Goal: Register for event/course

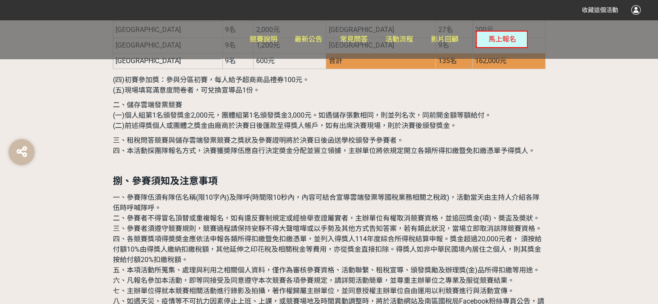
scroll to position [2495, 0]
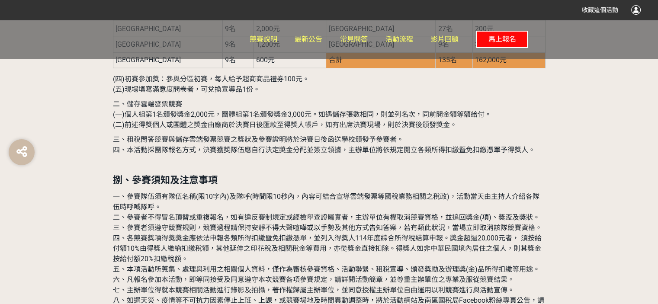
click at [493, 36] on span "馬上報名" at bounding box center [502, 39] width 28 height 8
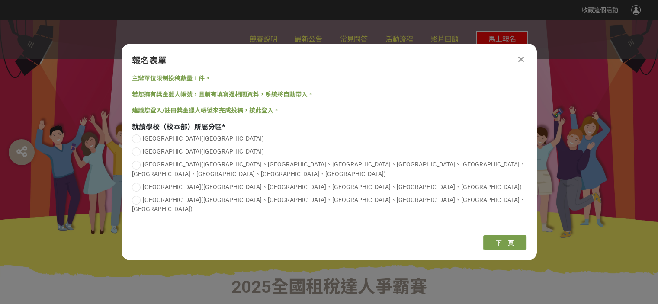
scroll to position [0, 0]
click at [136, 200] on div at bounding box center [136, 200] width 9 height 9
radio input "true"
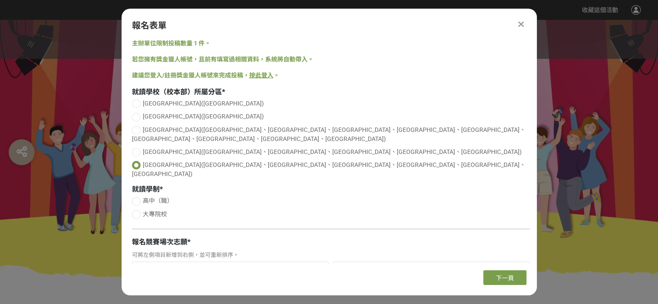
click at [137, 210] on div at bounding box center [136, 214] width 9 height 9
radio input "true"
click at [258, 239] on input "Search for option" at bounding box center [325, 245] width 385 height 12
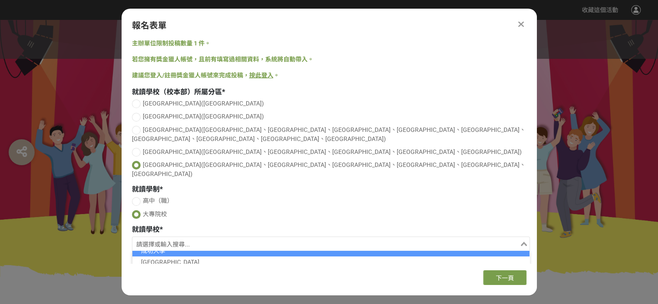
scroll to position [58, 0]
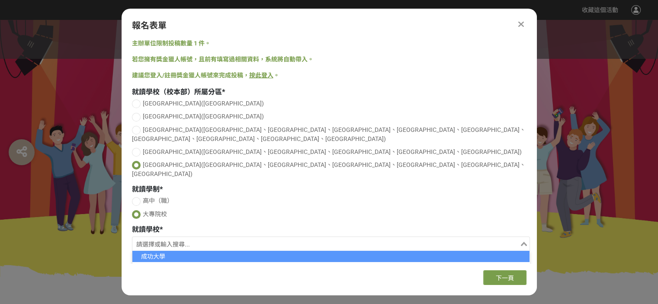
click at [187, 251] on li "成功大學" at bounding box center [330, 256] width 397 height 11
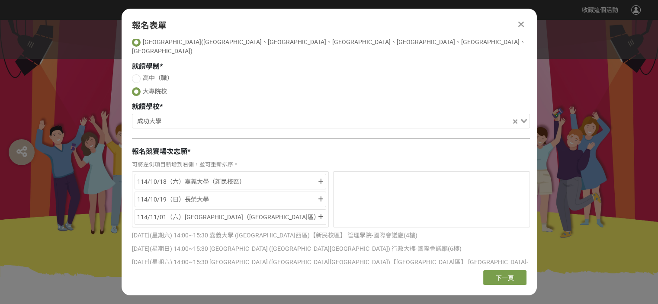
scroll to position [124, 0]
drag, startPoint x: 237, startPoint y: 176, endPoint x: 232, endPoint y: 154, distance: 22.2
click at [232, 170] on div "114/10/18（六）嘉義大學（新民校區） 114/10/19（日）[GEOGRAPHIC_DATA] 114/11/01（六）[GEOGRAPHIC_DA…" at bounding box center [230, 198] width 197 height 56
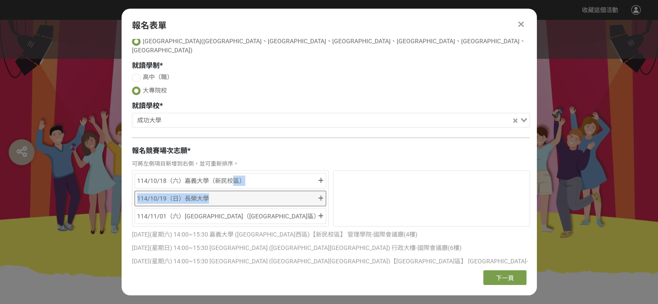
click at [249, 193] on div "114/10/19（日）長榮大學" at bounding box center [226, 198] width 179 height 10
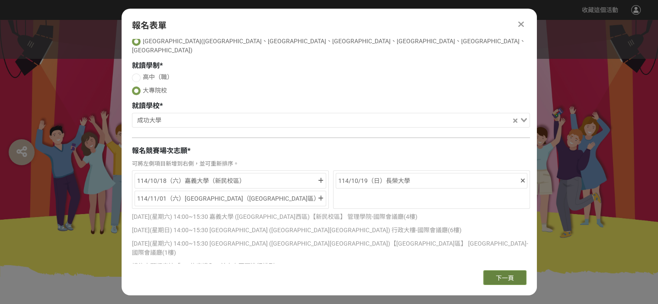
click at [501, 276] on span "下一頁" at bounding box center [505, 278] width 18 height 7
select select "8"
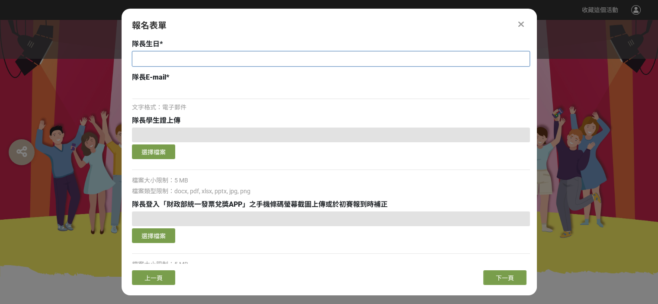
click at [214, 58] on input "text" at bounding box center [330, 58] width 397 height 15
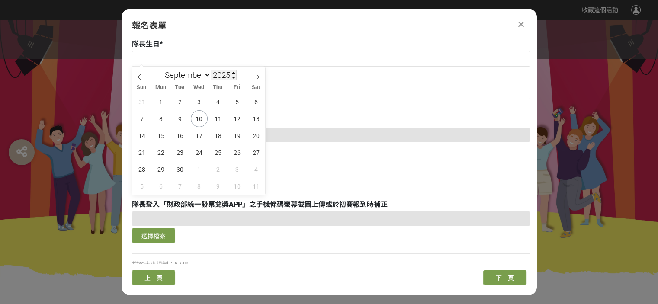
click at [216, 74] on input "2025" at bounding box center [224, 75] width 26 height 10
type input "2005"
click at [189, 76] on select "January February March April May June July August September October November De…" at bounding box center [186, 75] width 50 height 11
select select "2"
click at [161, 70] on select "January February March April May June July August September October November De…" at bounding box center [186, 75] width 50 height 11
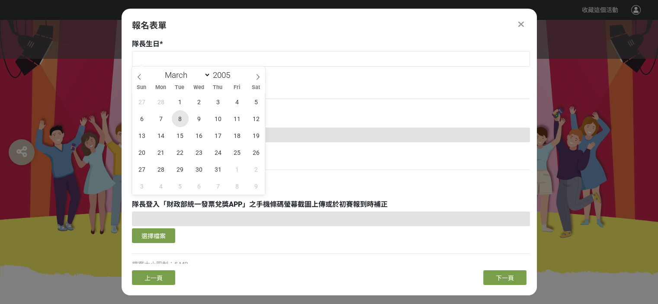
click at [183, 116] on span "8" at bounding box center [180, 118] width 17 height 17
type input "[DATE]"
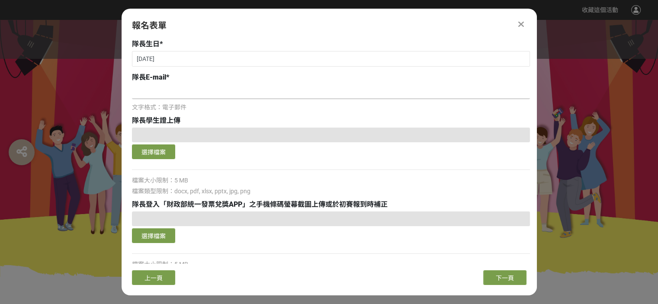
click at [210, 96] on input at bounding box center [331, 91] width 398 height 15
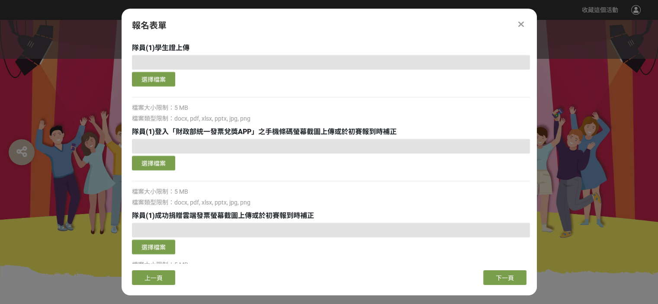
scroll to position [685, 0]
type input "[EMAIL_ADDRESS][DOMAIN_NAME]"
click at [460, 150] on div at bounding box center [331, 145] width 398 height 15
click at [457, 144] on div at bounding box center [331, 145] width 398 height 15
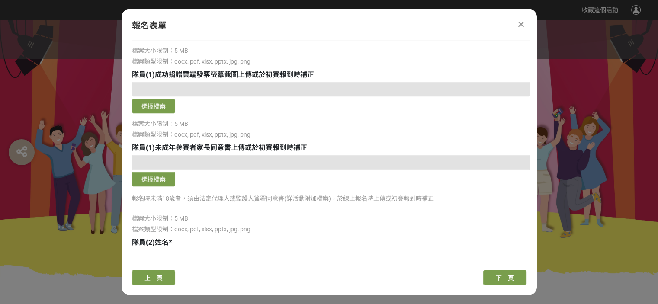
scroll to position [826, 0]
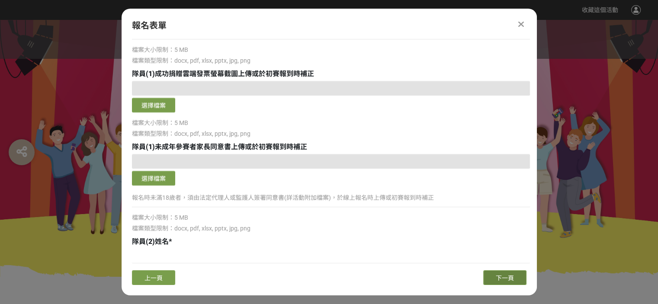
click at [513, 279] on span "下一頁" at bounding box center [505, 278] width 18 height 7
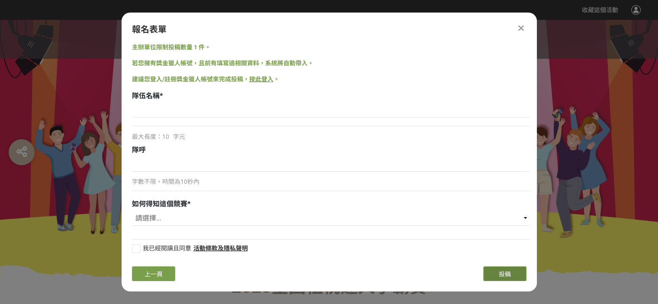
scroll to position [0, 0]
click at [521, 27] on icon at bounding box center [521, 28] width 6 height 9
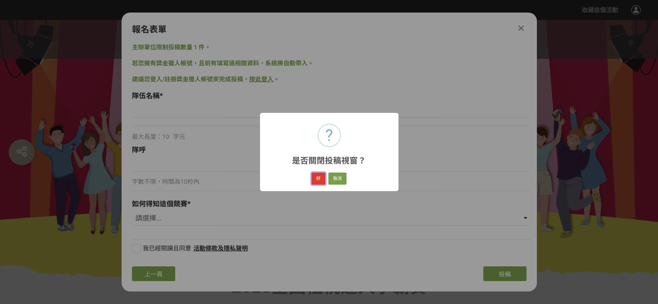
click at [319, 180] on button "好" at bounding box center [318, 179] width 14 height 12
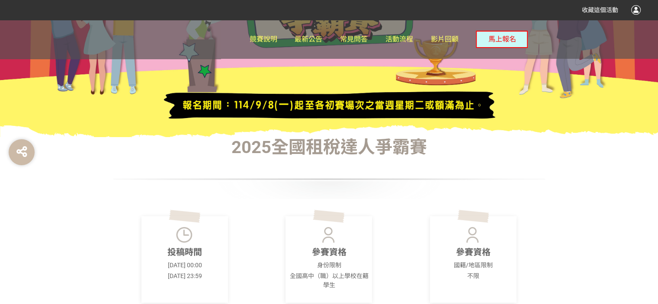
scroll to position [291, 0]
